Goal: Task Accomplishment & Management: Complete application form

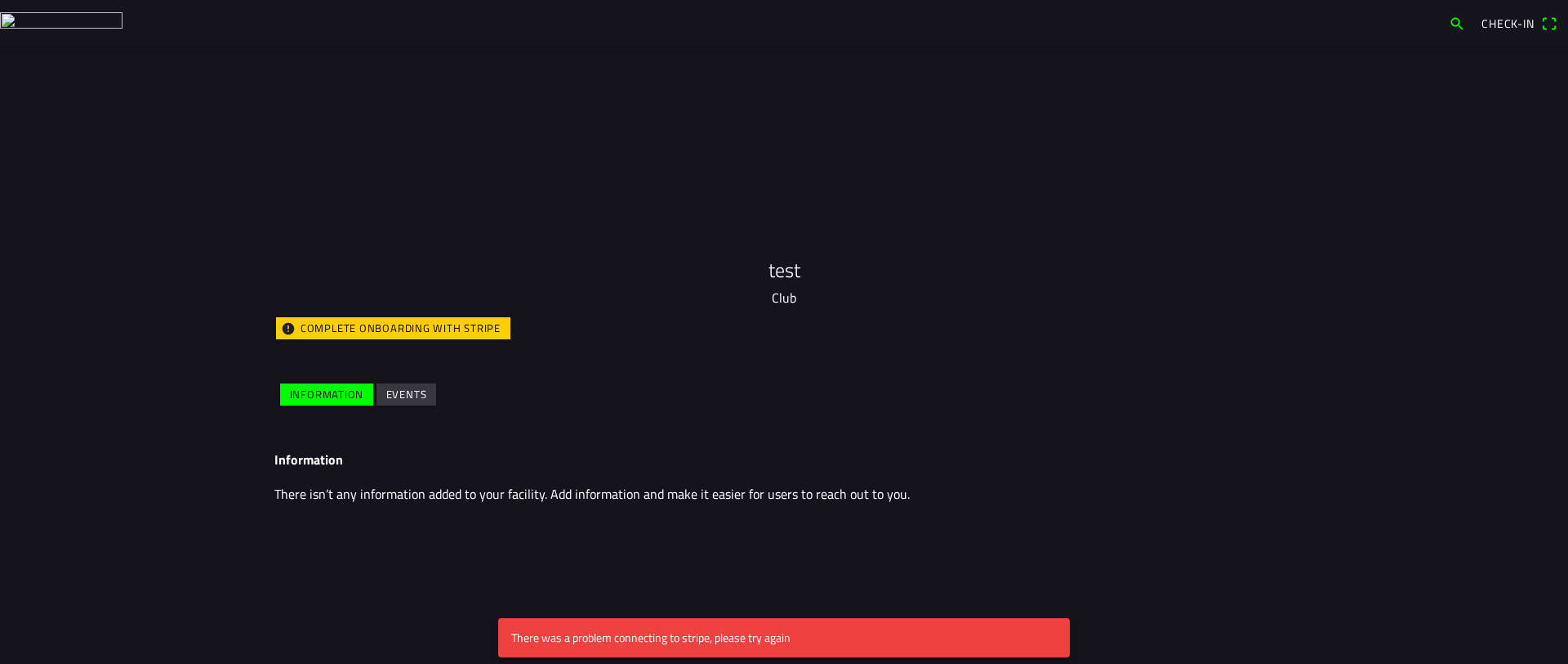
click at [0, 0] on slot "Complete onboarding with Stripe" at bounding box center [0, 0] width 0 height 0
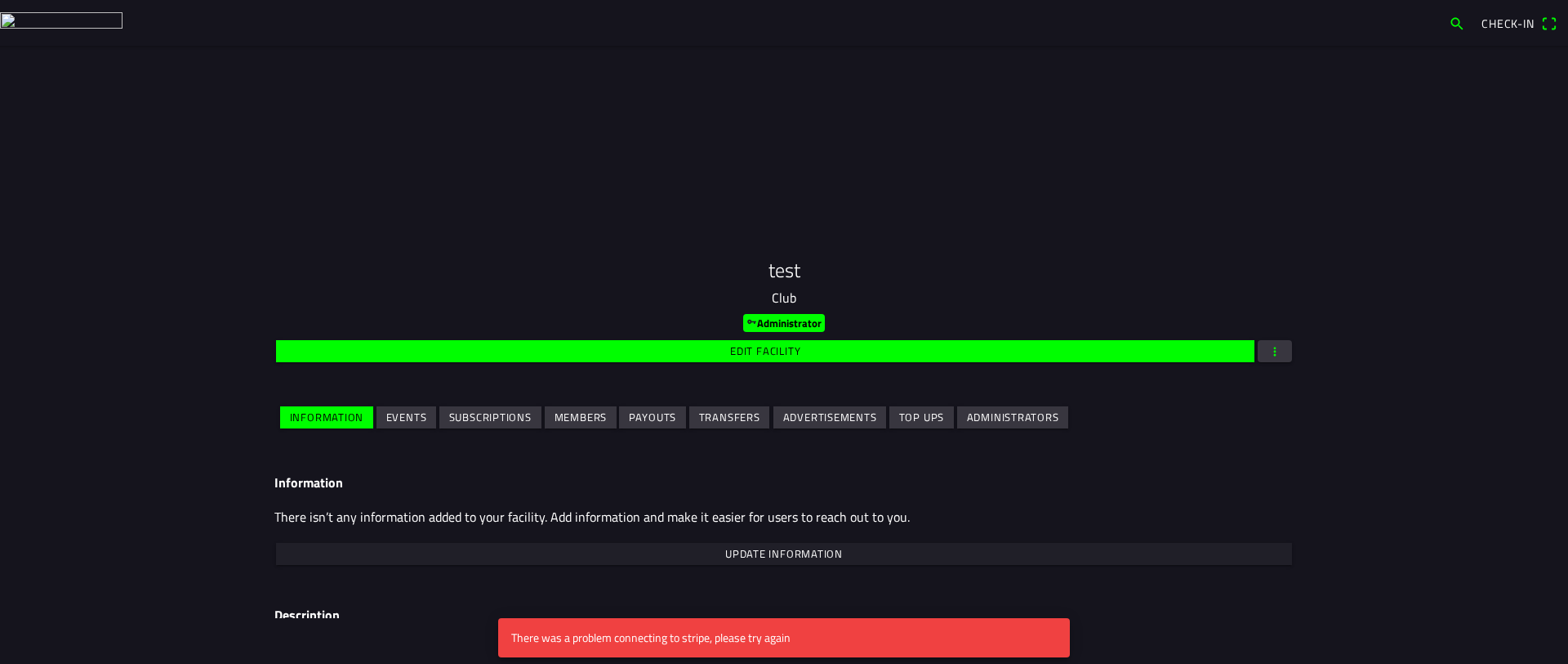
click at [156, 241] on main "test Club Administrator Edit facility Information Events Subscriptions Members …" at bounding box center [784, 354] width 1568 height 618
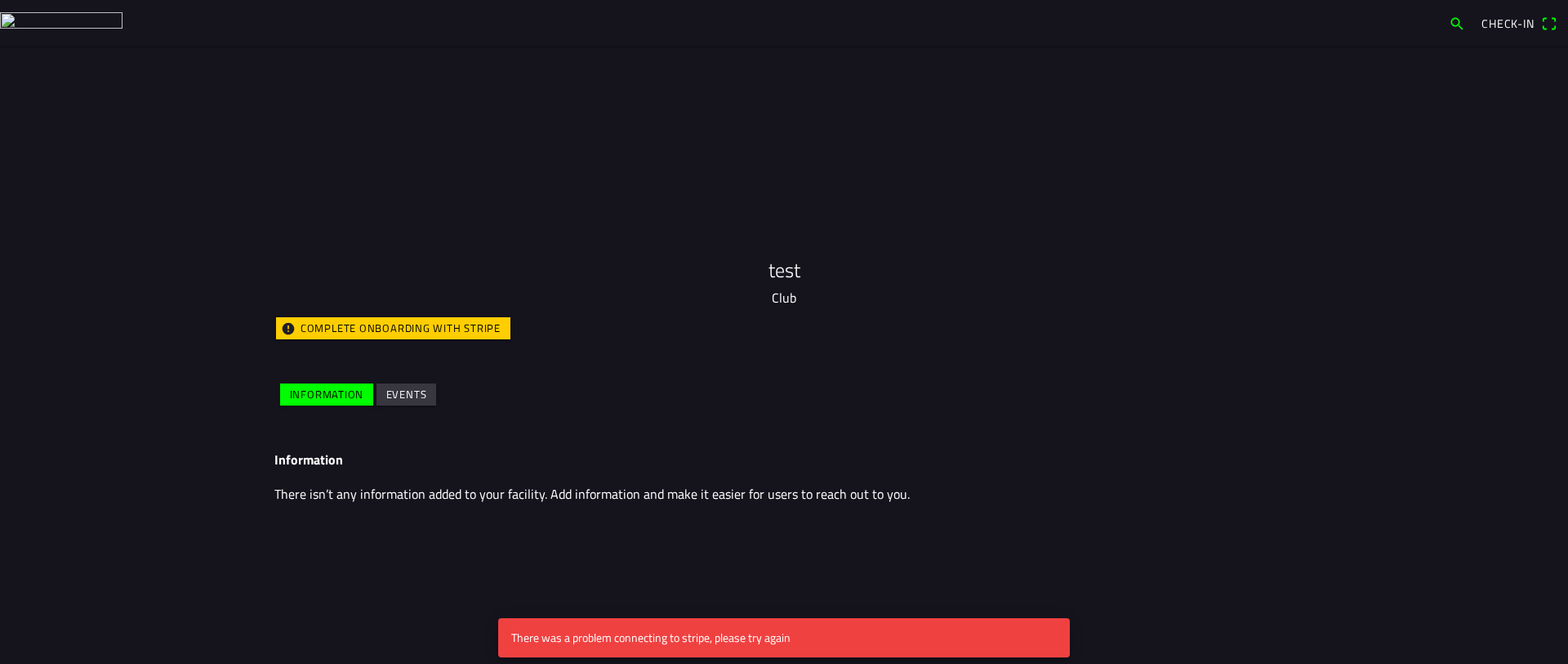
drag, startPoint x: 475, startPoint y: 331, endPoint x: 505, endPoint y: 424, distance: 97.7
click at [0, 0] on slot "Complete onboarding with Stripe" at bounding box center [0, 0] width 0 height 0
click at [1129, 469] on div "Information There isn’t any information added to your facility. Add information…" at bounding box center [784, 485] width 1046 height 94
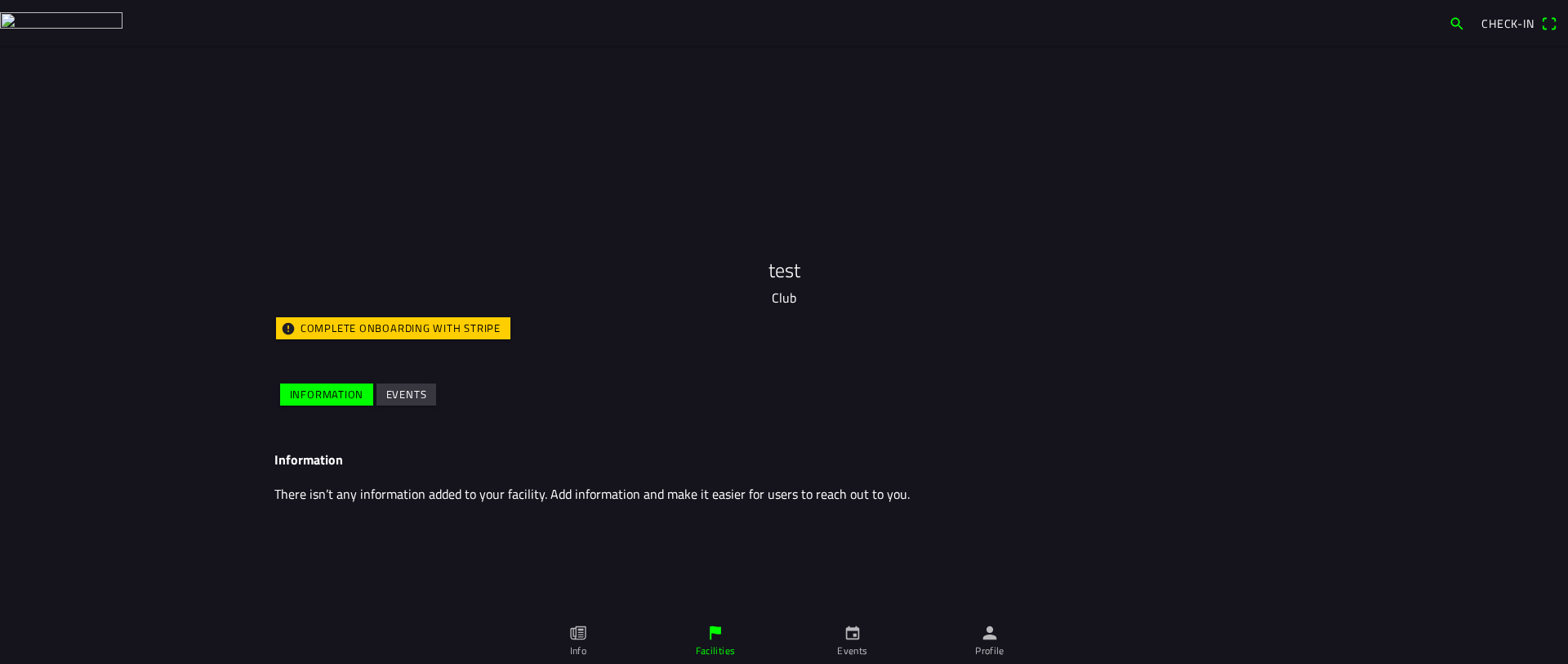
click at [710, 624] on icon "flag" at bounding box center [715, 632] width 18 height 18
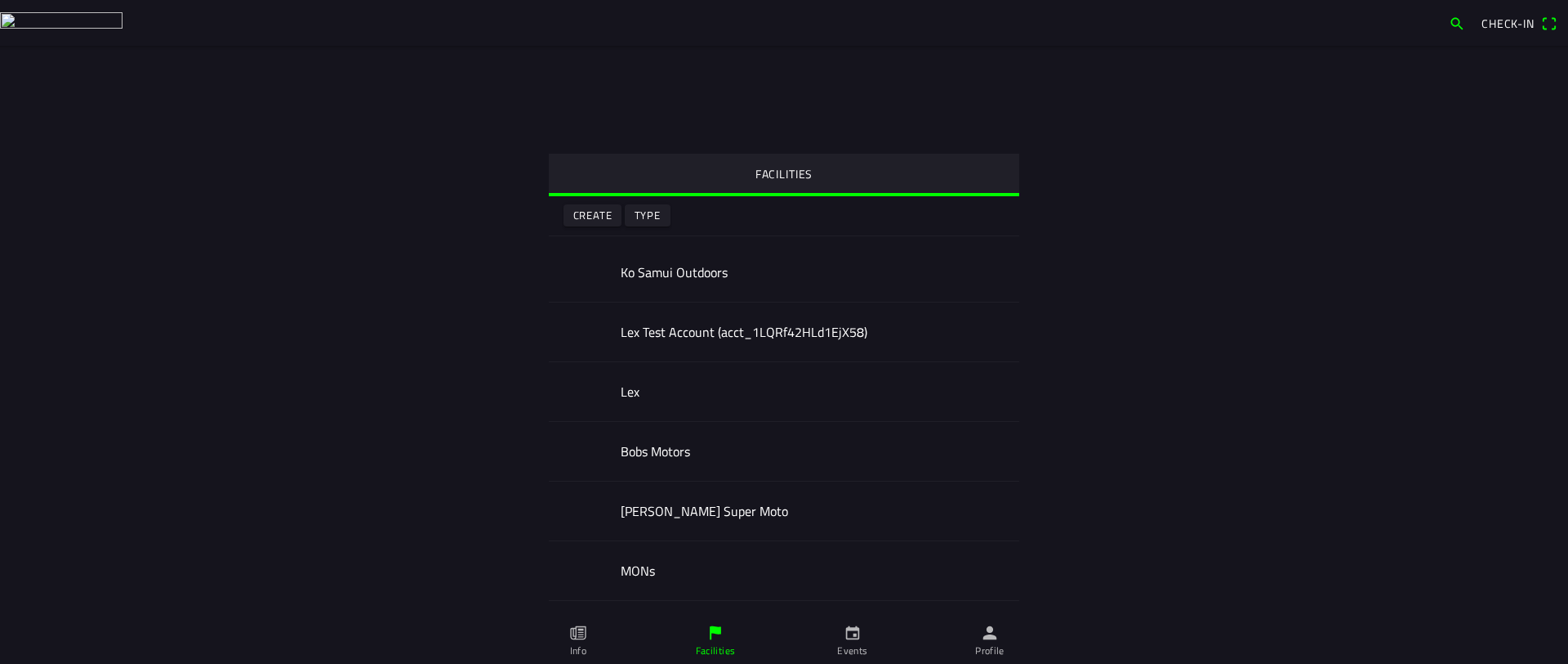
click at [568, 202] on ion-segment "Create Type" at bounding box center [616, 215] width 110 height 29
click at [565, 210] on button "Create" at bounding box center [592, 215] width 58 height 22
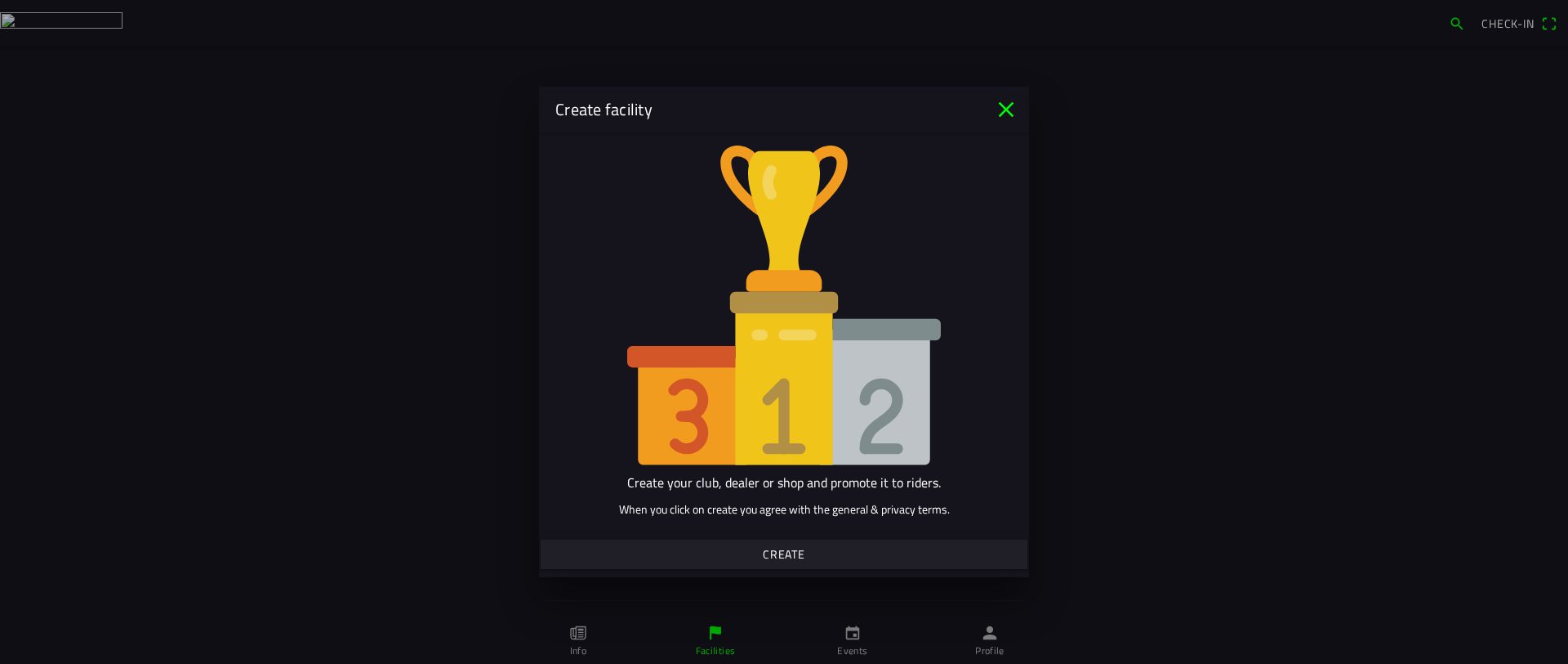
click at [841, 560] on span "Create" at bounding box center [783, 553] width 461 height 29
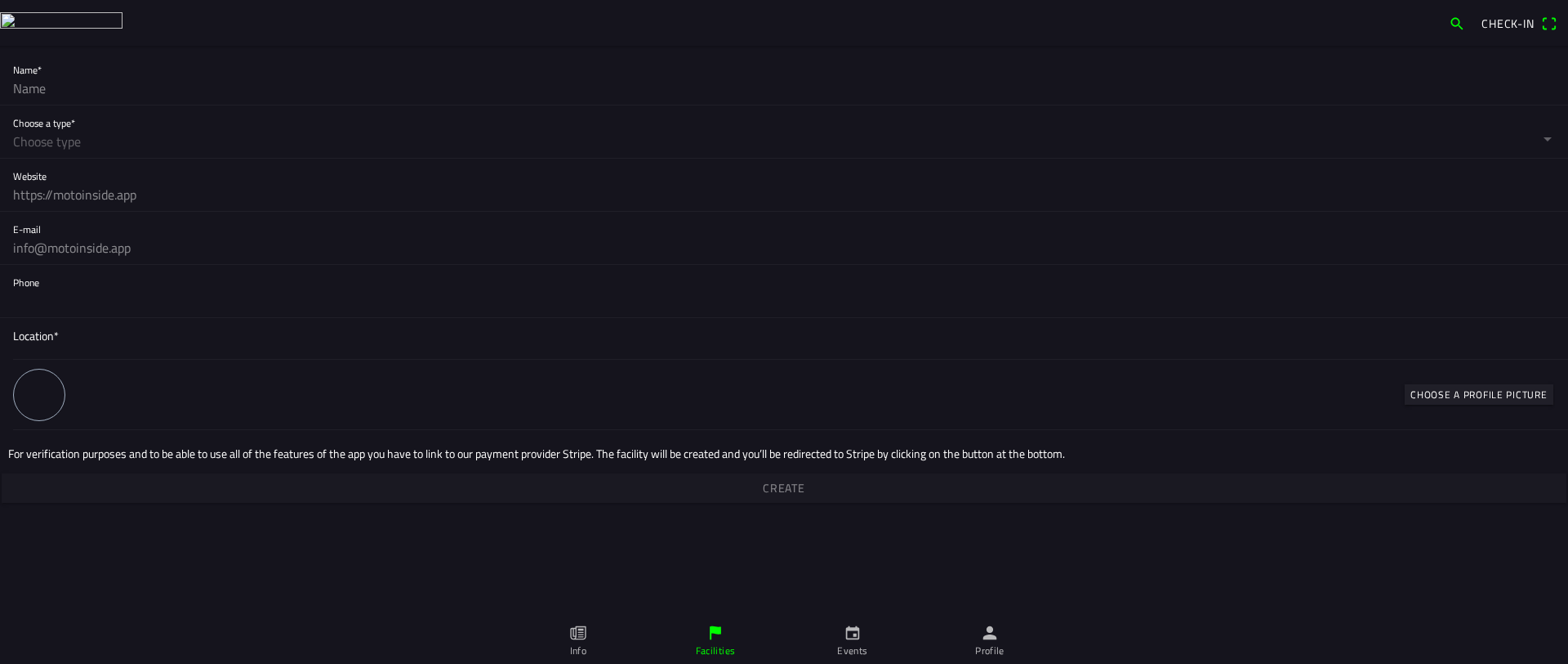
click at [803, 485] on main "Name* Choose a type* Club Shop Trainer Website E-mail Phone Location* Choose a …" at bounding box center [784, 354] width 1568 height 618
click at [120, 84] on input "text" at bounding box center [784, 88] width 1543 height 33
type input "test"
click at [145, 132] on button "button" at bounding box center [790, 131] width 1555 height 52
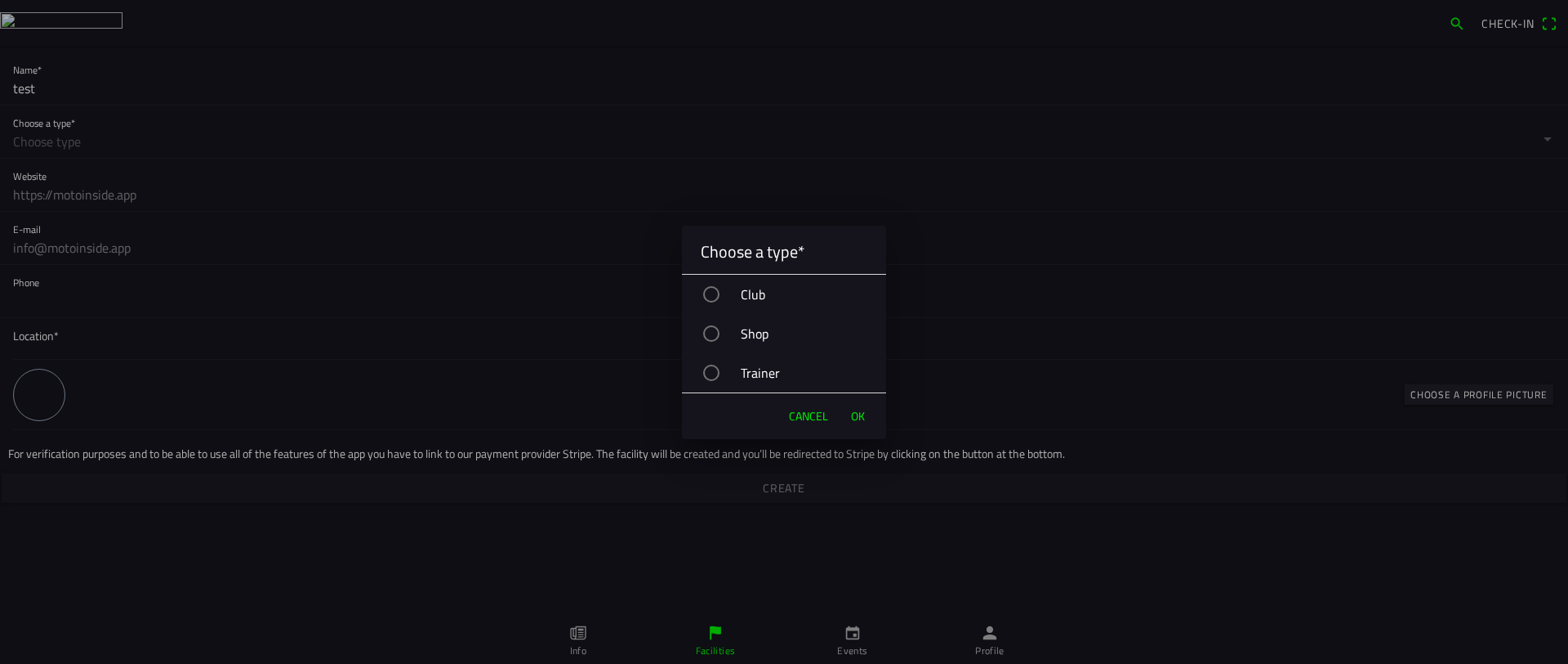
click at [759, 298] on div "Club" at bounding box center [793, 294] width 188 height 40
click at [757, 297] on div "Club" at bounding box center [793, 294] width 188 height 40
drag, startPoint x: 862, startPoint y: 423, endPoint x: 817, endPoint y: 419, distance: 45.2
click at [862, 422] on span "OK" at bounding box center [858, 416] width 14 height 17
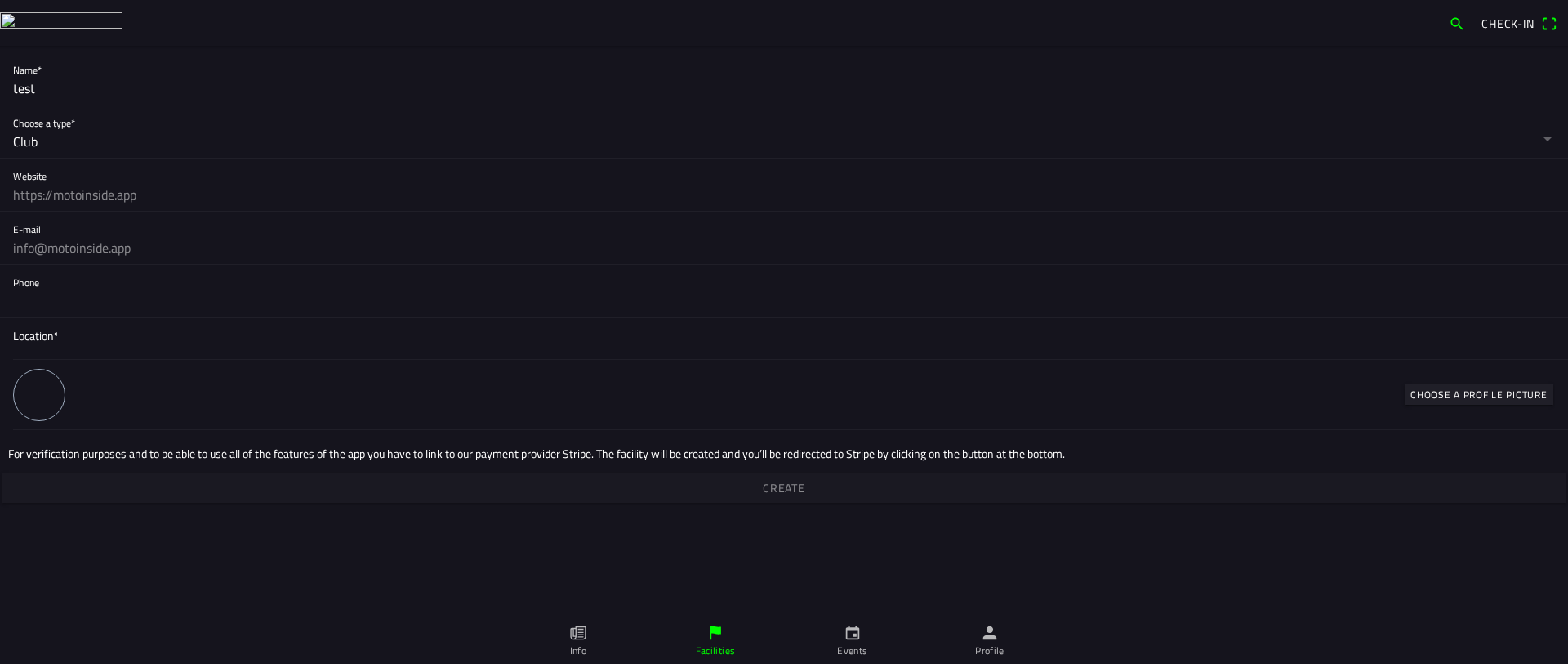
click at [86, 335] on span "Location*" at bounding box center [784, 336] width 1543 height 18
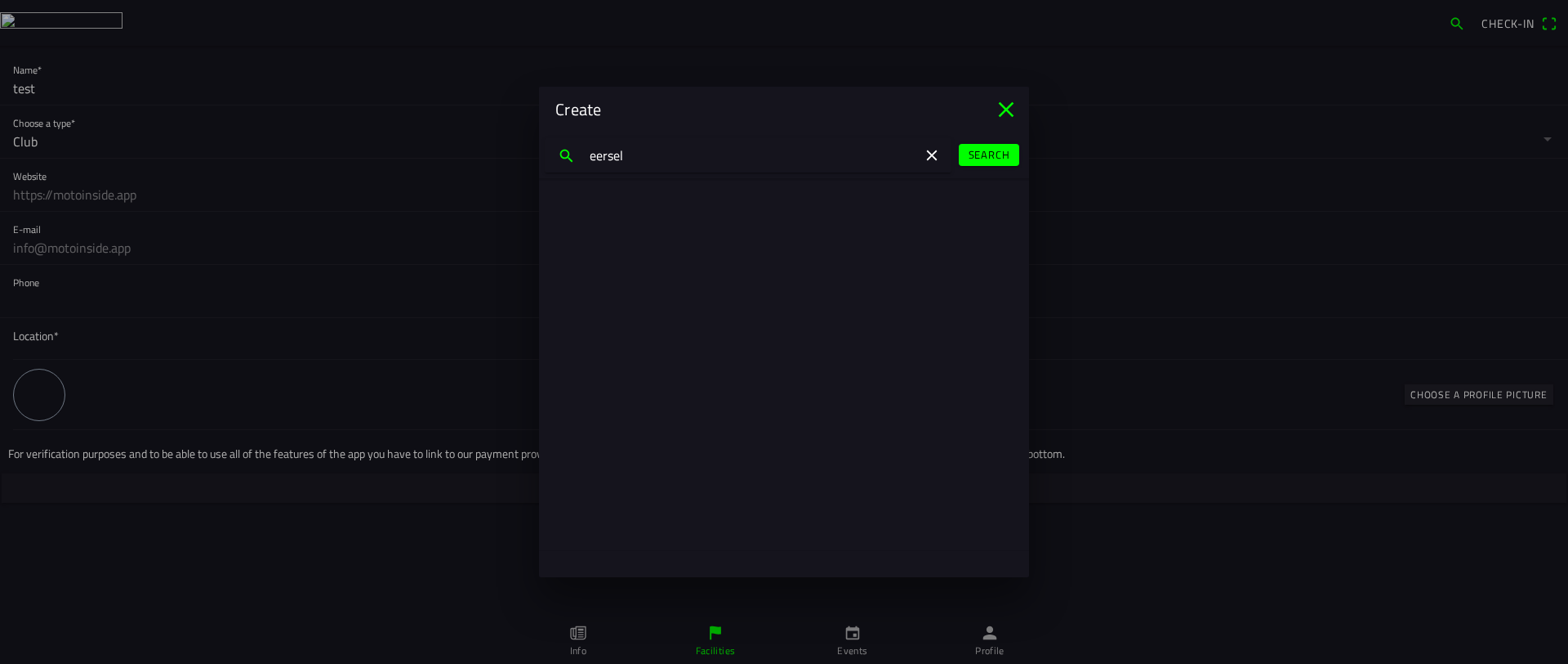
type input "eersel"
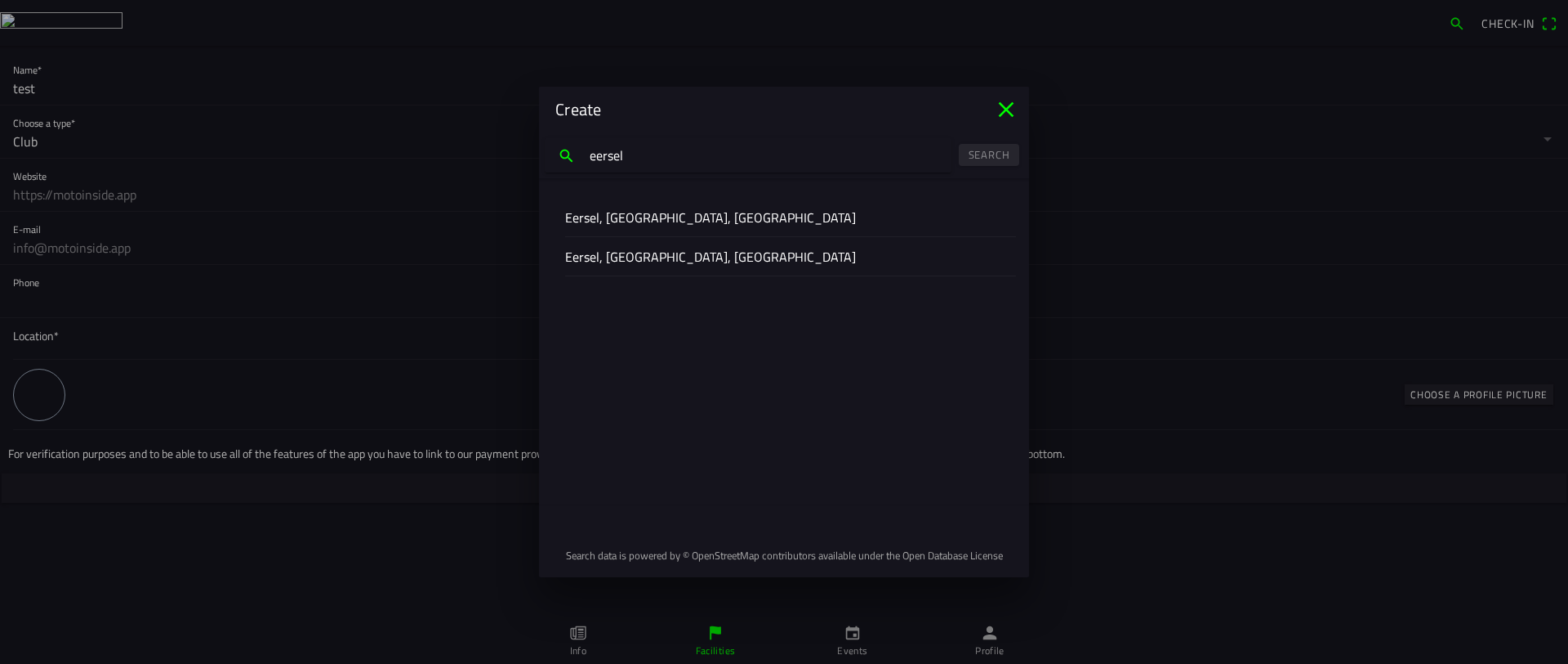
click at [0, 0] on slot "Eersel, North Brabant, Netherlands" at bounding box center [0, 0] width 0 height 0
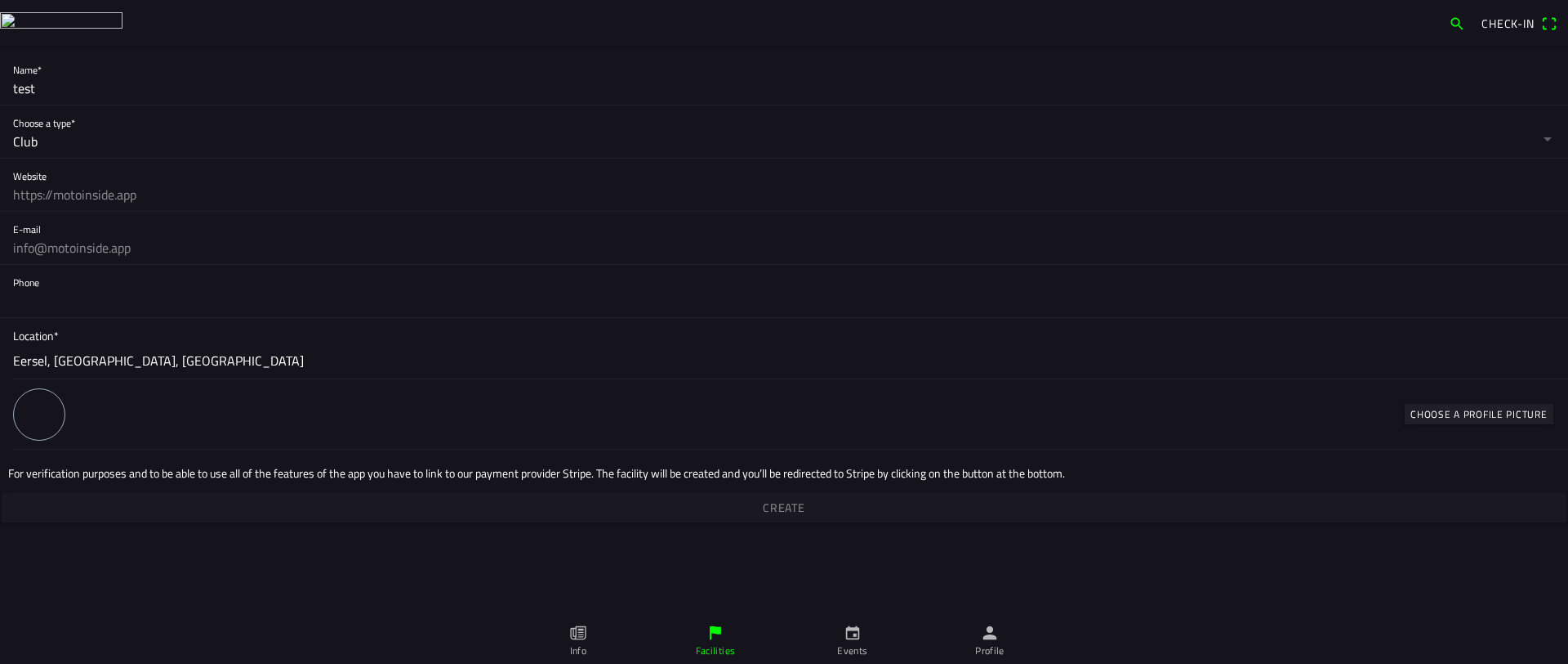
click at [16, 421] on div at bounding box center [39, 413] width 52 height 52
drag, startPoint x: 759, startPoint y: 507, endPoint x: 750, endPoint y: 661, distance: 154.3
click at [759, 507] on span "Create" at bounding box center [784, 507] width 1540 height 29
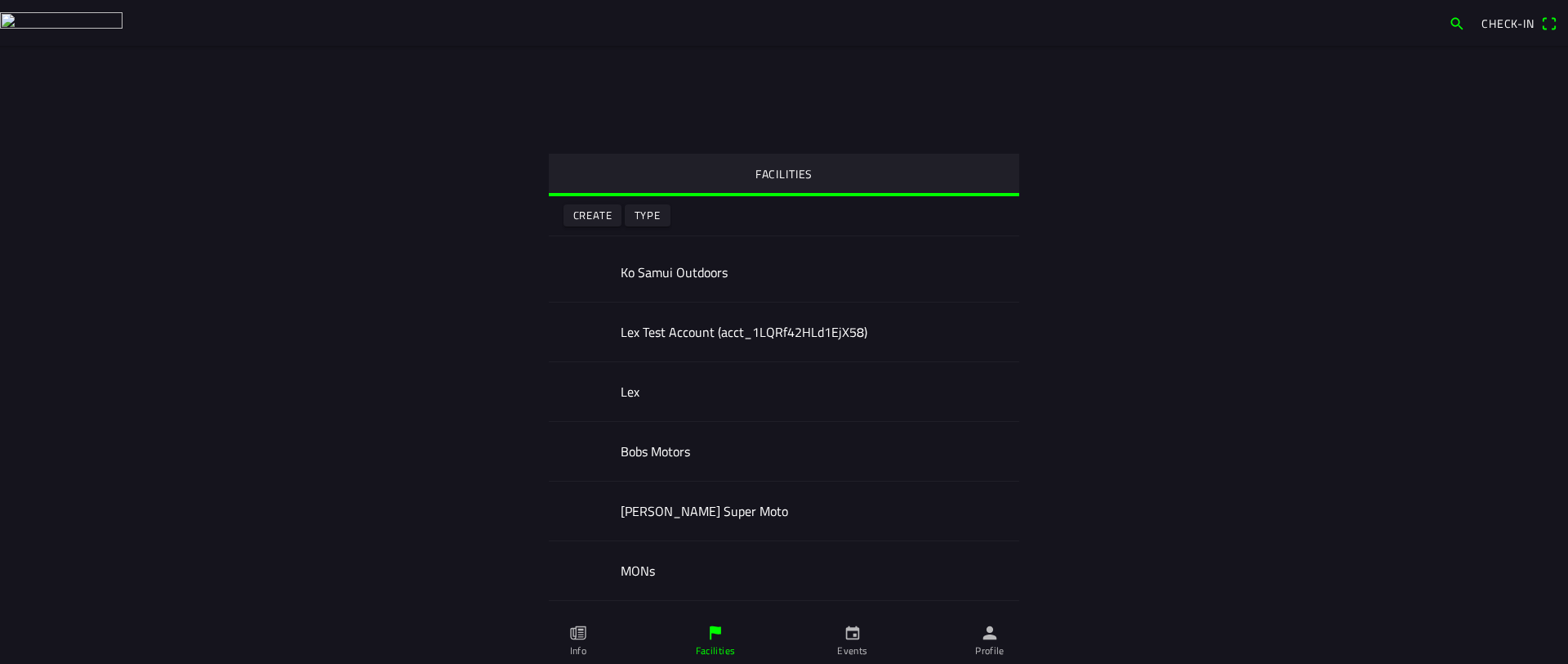
click at [0, 0] on slot "Create" at bounding box center [0, 0] width 0 height 0
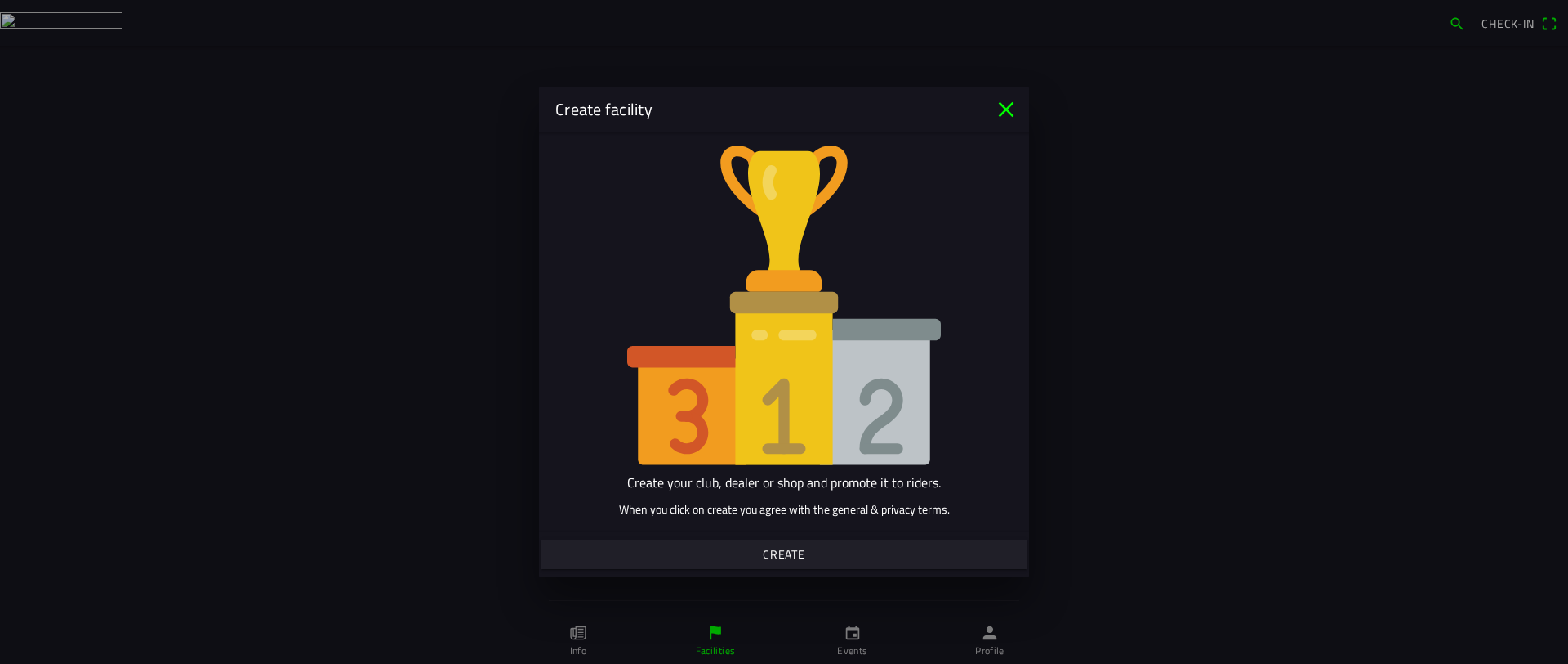
click at [819, 549] on span "Create" at bounding box center [783, 553] width 461 height 29
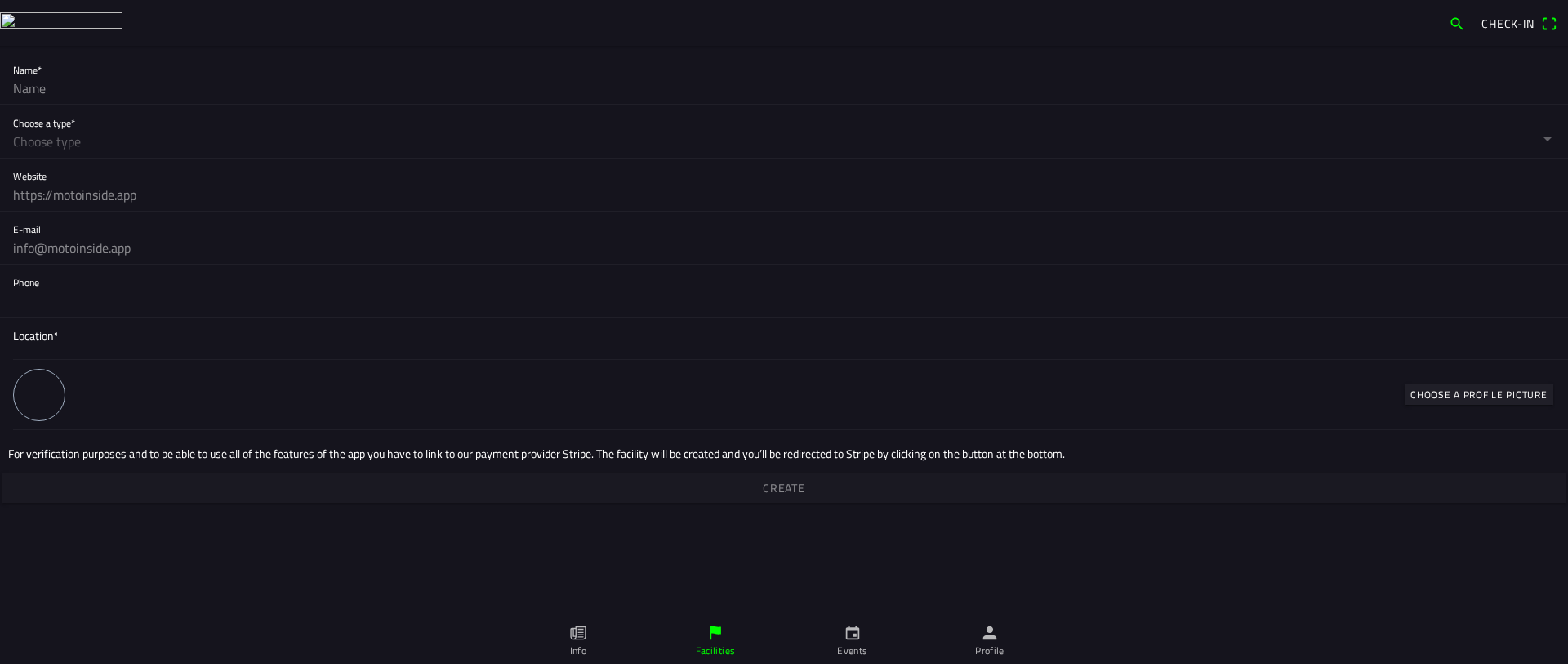
click at [160, 96] on input "text" at bounding box center [784, 88] width 1543 height 33
type input "test"
click at [179, 132] on button "button" at bounding box center [790, 131] width 1555 height 52
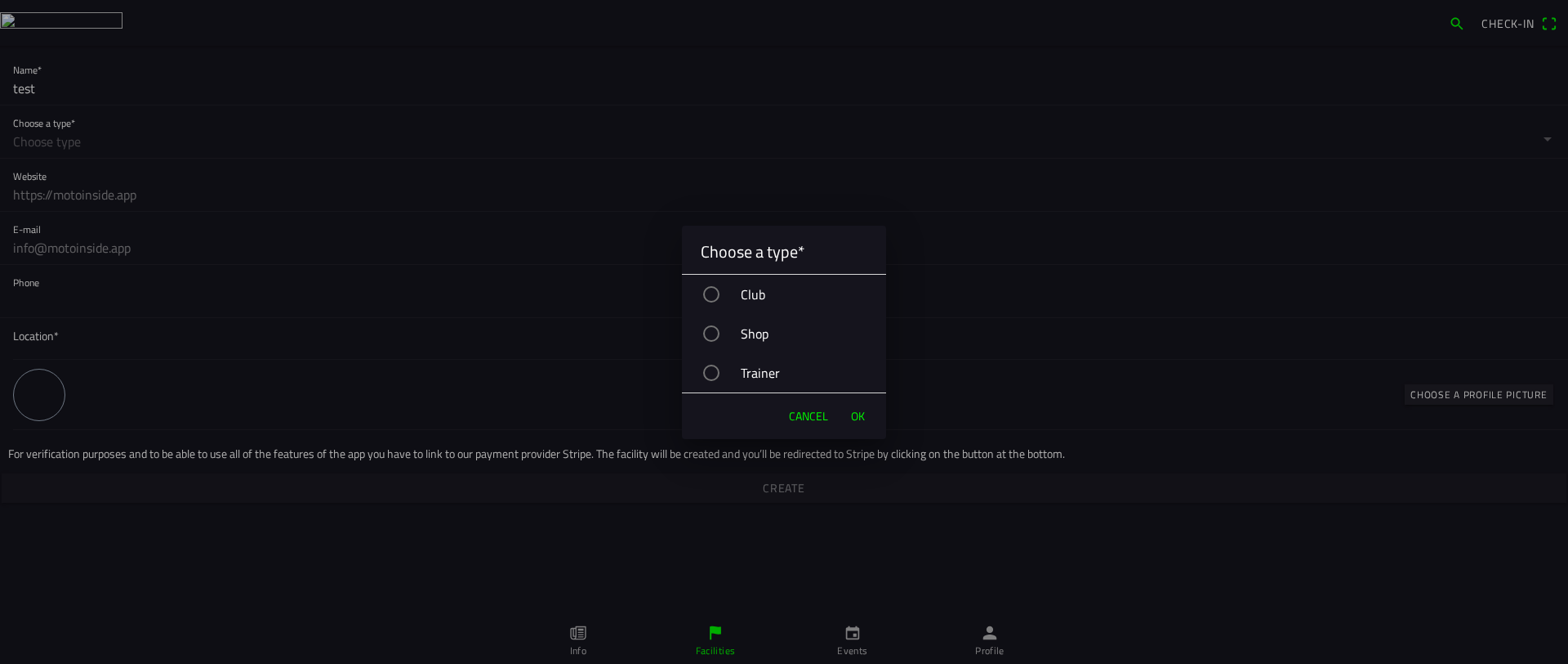
drag, startPoint x: 759, startPoint y: 282, endPoint x: 824, endPoint y: 362, distance: 103.1
click at [759, 282] on div "Club" at bounding box center [793, 294] width 188 height 40
click at [869, 420] on button "OK" at bounding box center [858, 415] width 30 height 33
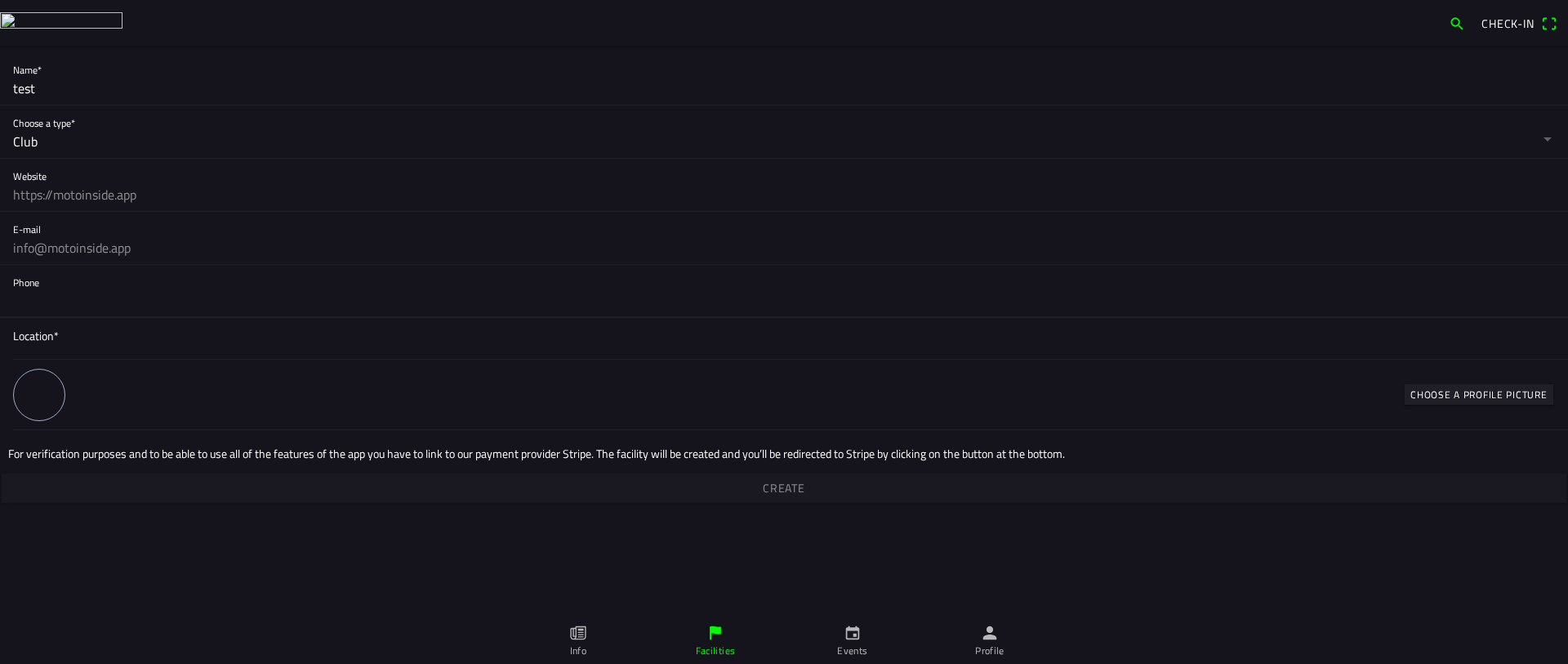
click at [112, 296] on input "tel" at bounding box center [784, 300] width 1543 height 33
click at [118, 334] on span "Location*" at bounding box center [784, 336] width 1543 height 18
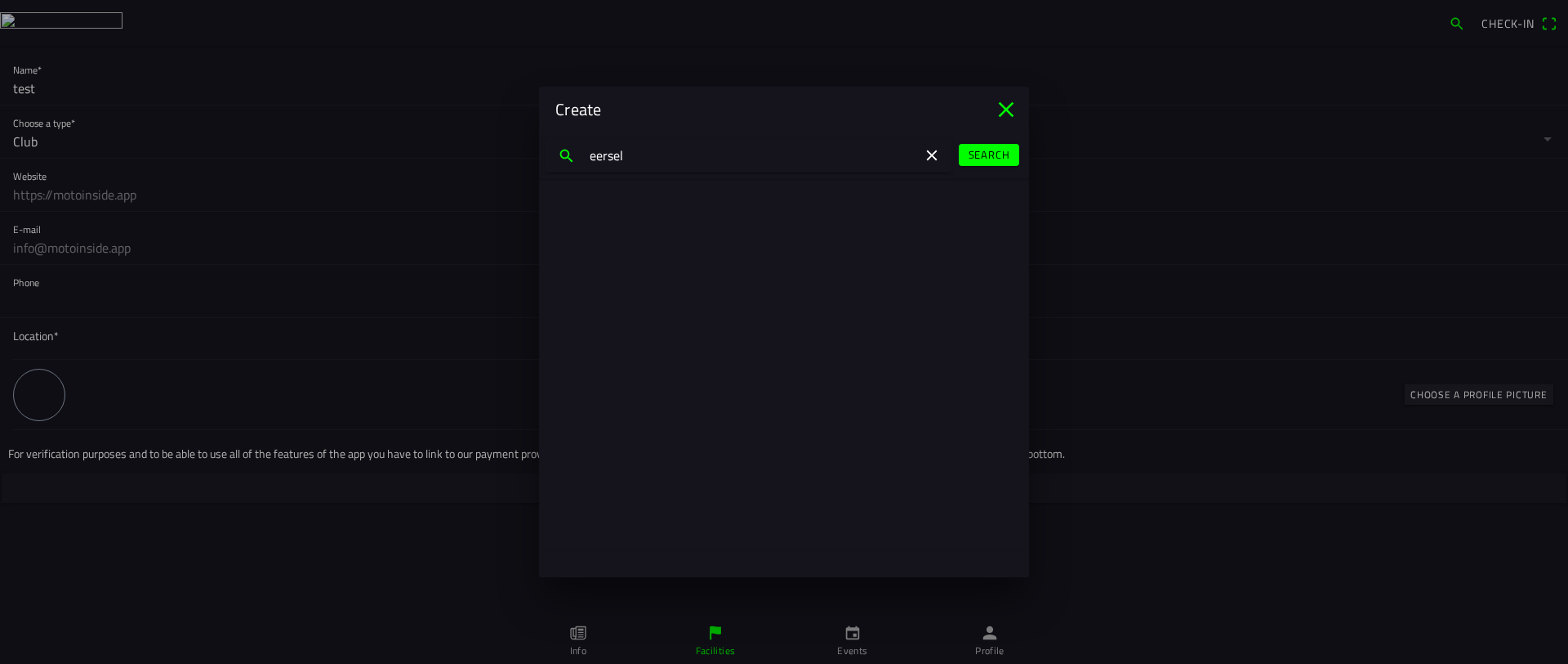
type input "eersel"
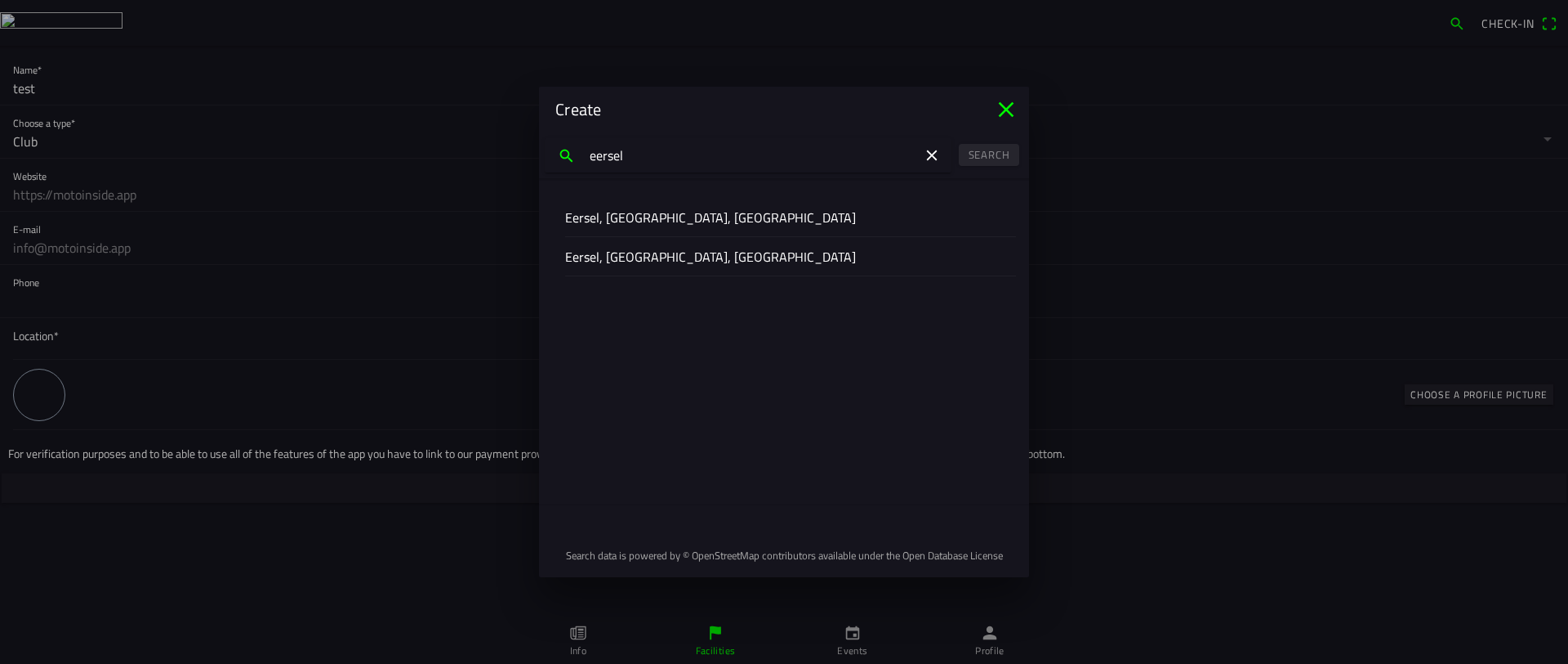
click at [803, 209] on div "Eersel, [GEOGRAPHIC_DATA], [GEOGRAPHIC_DATA]" at bounding box center [784, 217] width 438 height 39
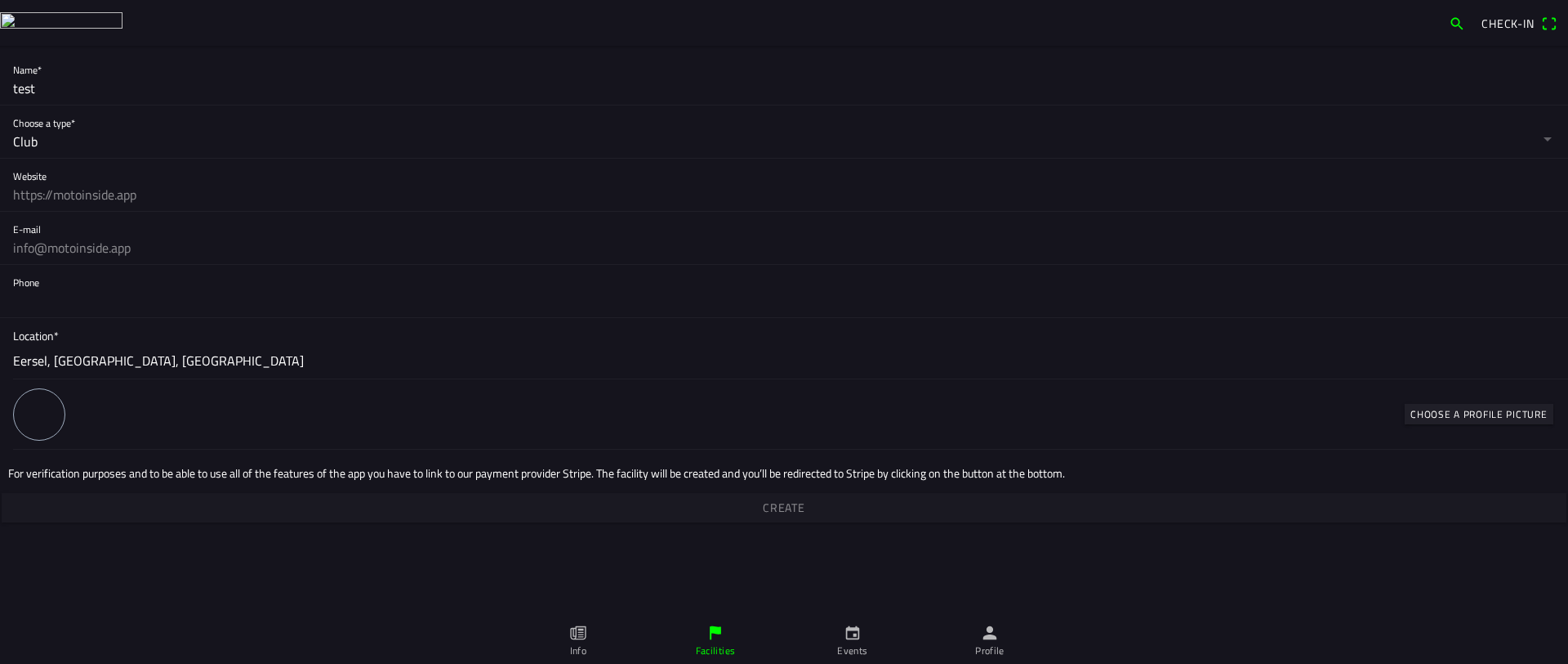
click at [121, 394] on ion-label at bounding box center [708, 413] width 1390 height 52
click at [817, 500] on span "Create" at bounding box center [784, 507] width 1540 height 29
drag, startPoint x: 764, startPoint y: 511, endPoint x: 775, endPoint y: 514, distance: 11.4
click at [768, 507] on main "Name* test Choose a type* Club Shop Trainer Website E-mail Phone Location* Eers…" at bounding box center [784, 354] width 1568 height 618
click at [815, 500] on main "Name* test Choose a type* Club Shop Trainer Website E-mail Phone Location* Eers…" at bounding box center [784, 354] width 1568 height 618
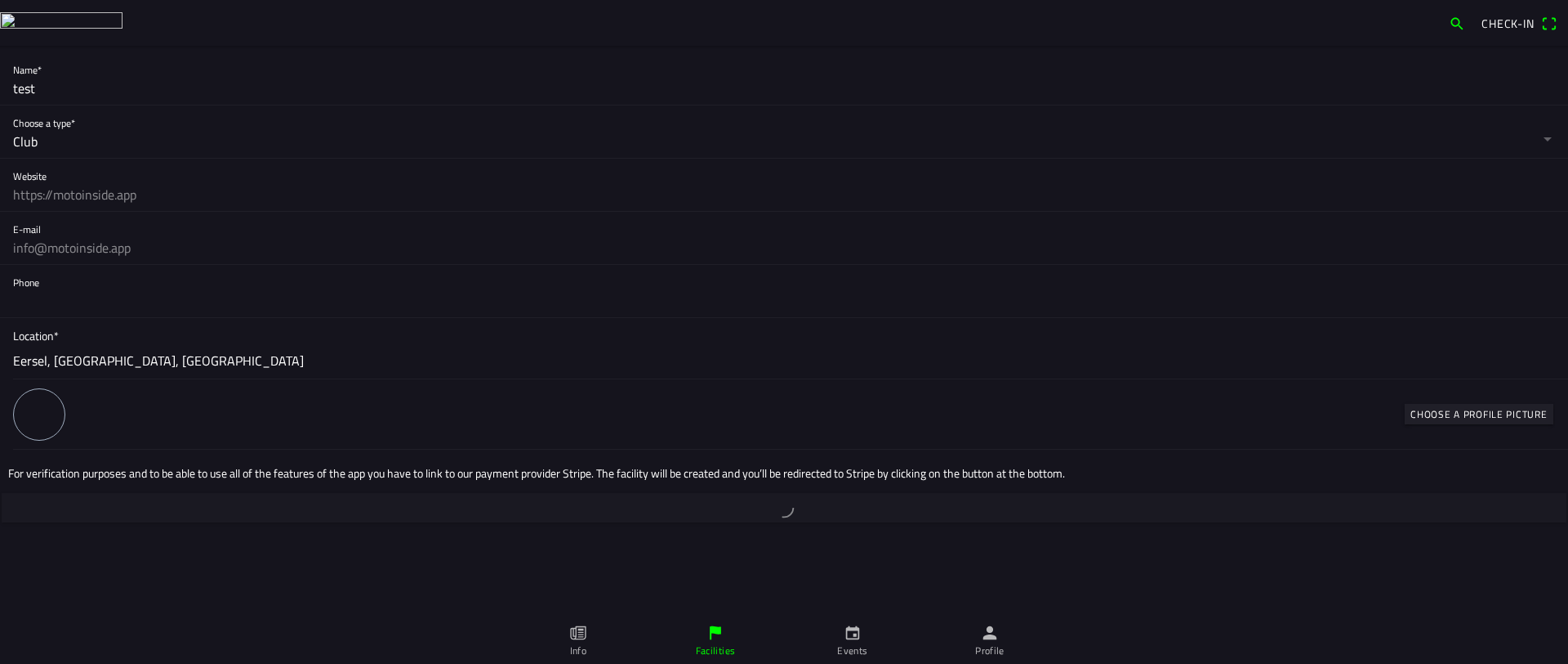
click at [815, 500] on main "Name* test Choose a type* Club Shop Trainer Website E-mail Phone Location* Eers…" at bounding box center [784, 354] width 1568 height 618
drag, startPoint x: 815, startPoint y: 500, endPoint x: 826, endPoint y: 573, distance: 73.8
click at [817, 500] on main "Name* test Choose a type* Club Shop Trainer Website E-mail Phone Location* Eers…" at bounding box center [784, 354] width 1568 height 618
drag, startPoint x: 826, startPoint y: 580, endPoint x: 828, endPoint y: 571, distance: 9.2
click at [830, 580] on main "Name* test Choose a type* Club Shop Trainer Website E-mail Phone Location* Eers…" at bounding box center [784, 354] width 1568 height 618
